Goal: Navigation & Orientation: Find specific page/section

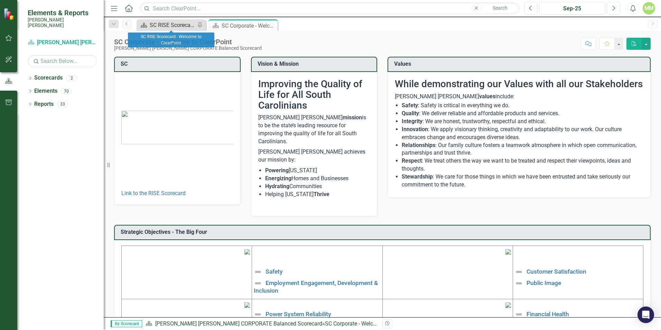
click at [171, 26] on div "SC RISE Scorecard - Welcome to ClearPoint" at bounding box center [173, 25] width 46 height 9
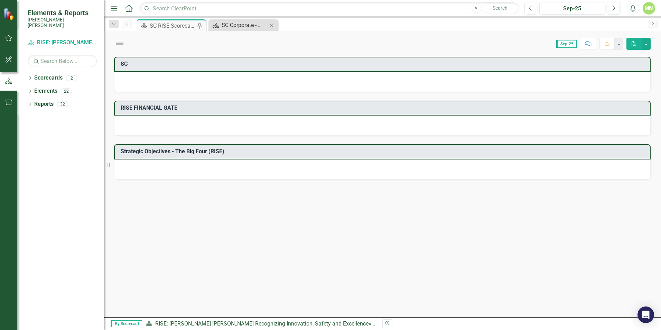
click at [249, 29] on div "SC Corporate - Welcome to ClearPoint" at bounding box center [245, 25] width 46 height 9
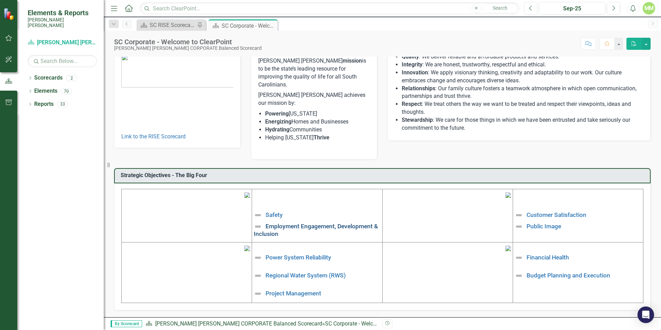
scroll to position [104, 0]
click at [311, 222] on link "Employment Engagement, Development & Inclusion" at bounding box center [316, 229] width 124 height 15
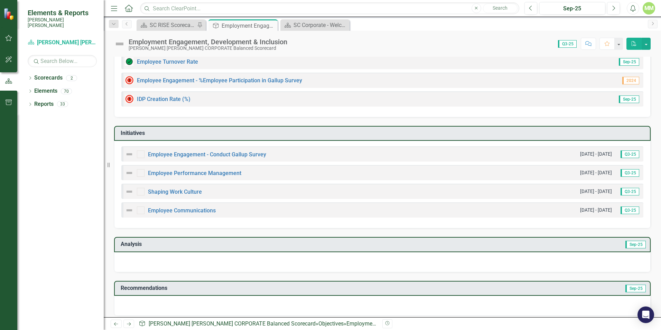
scroll to position [103, 0]
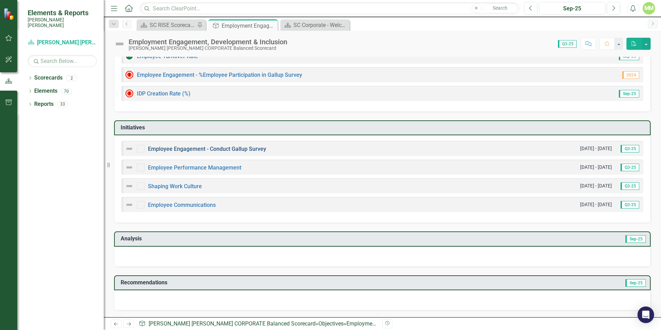
click at [215, 147] on link "Employee Engagement - Conduct Gallup Survey" at bounding box center [207, 149] width 118 height 7
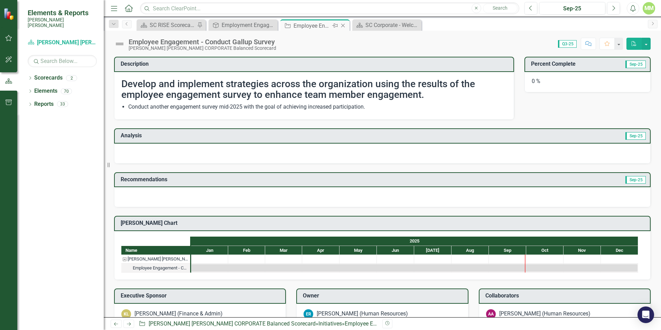
click at [344, 25] on icon "Close" at bounding box center [343, 26] width 7 height 6
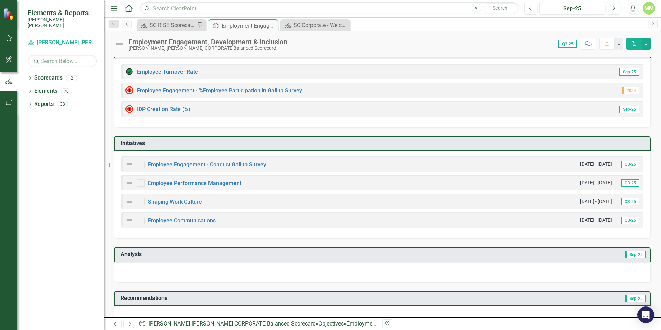
scroll to position [103, 0]
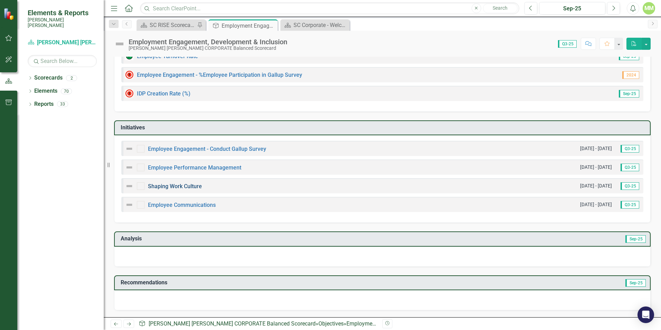
click at [172, 188] on link "Shaping Work Culture" at bounding box center [175, 186] width 54 height 7
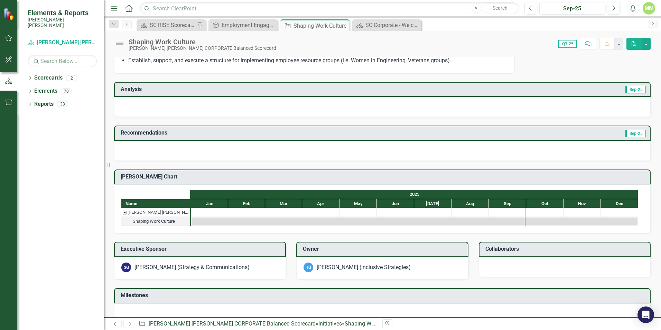
scroll to position [164, 0]
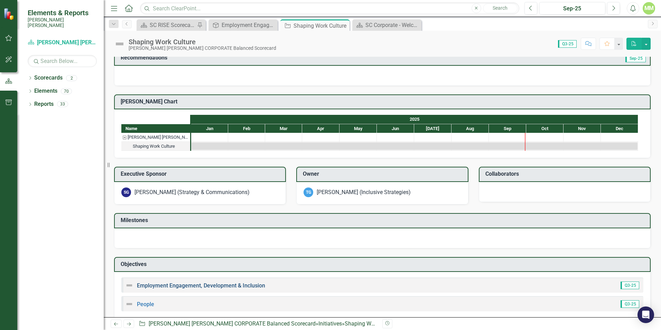
click at [212, 282] on link "Employment Engagement, Development & Inclusion" at bounding box center [201, 285] width 128 height 7
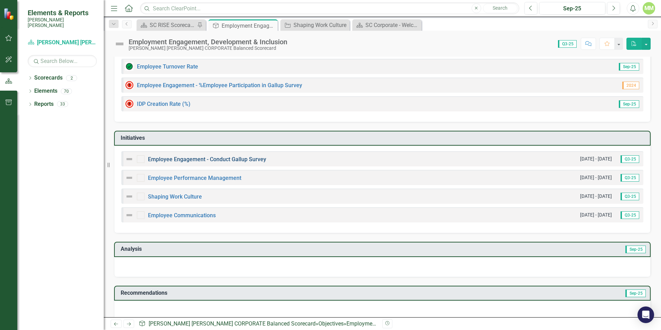
scroll to position [103, 0]
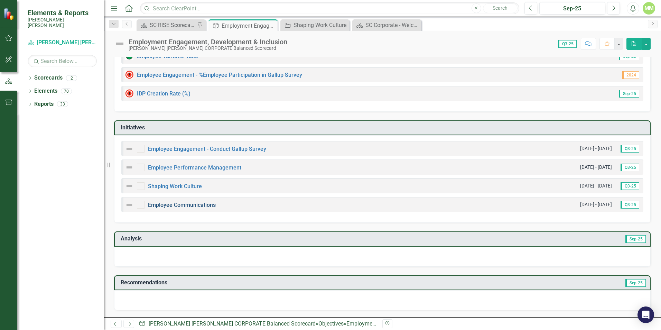
click at [200, 204] on link "Employee Communications" at bounding box center [182, 205] width 68 height 7
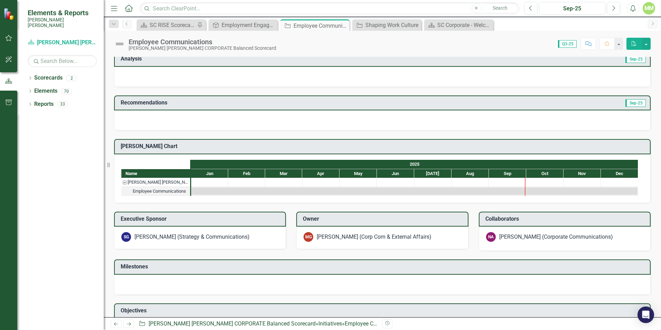
scroll to position [142, 0]
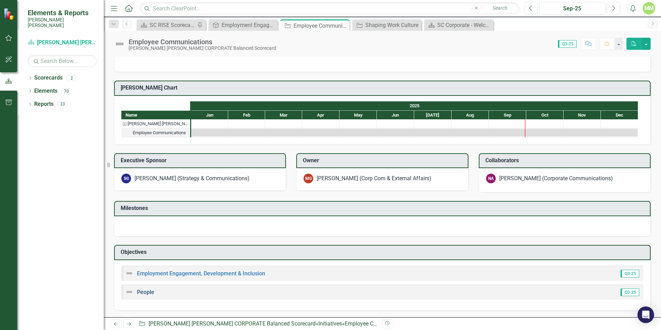
click at [141, 294] on link "People" at bounding box center [145, 292] width 17 height 7
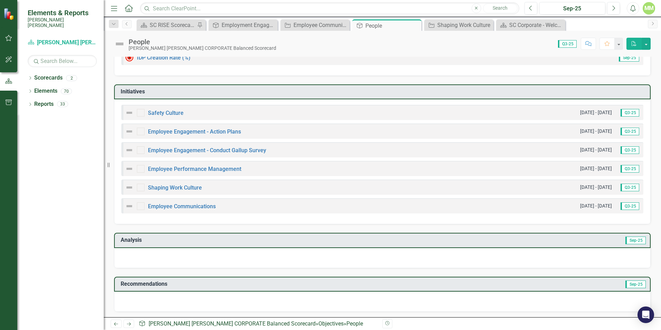
scroll to position [215, 0]
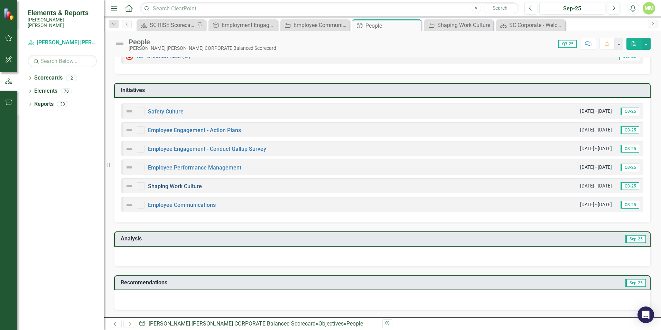
click at [184, 186] on link "Shaping Work Culture" at bounding box center [175, 186] width 54 height 7
